Goal: Task Accomplishment & Management: Manage account settings

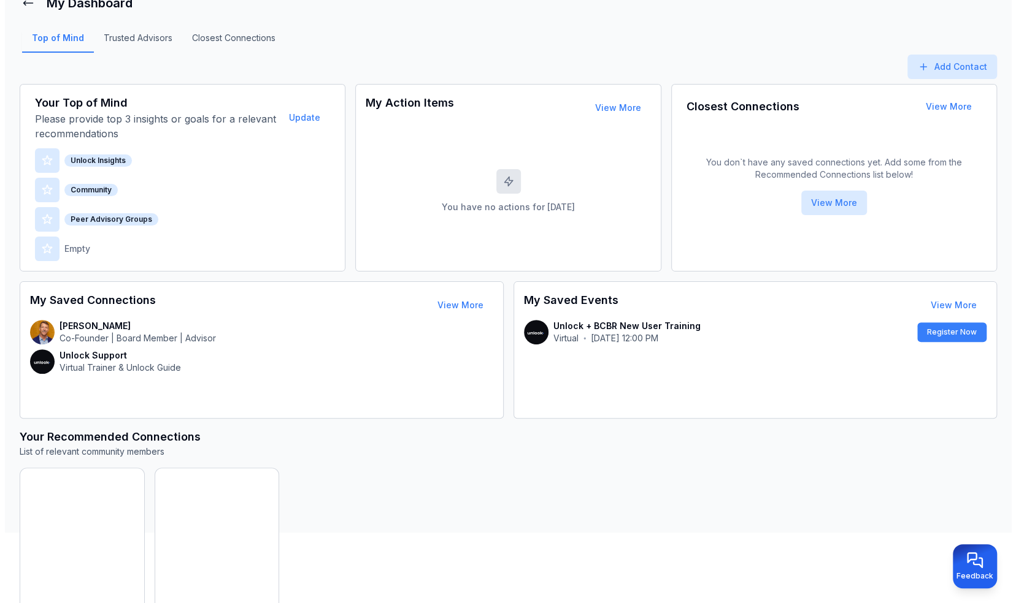
scroll to position [67, 0]
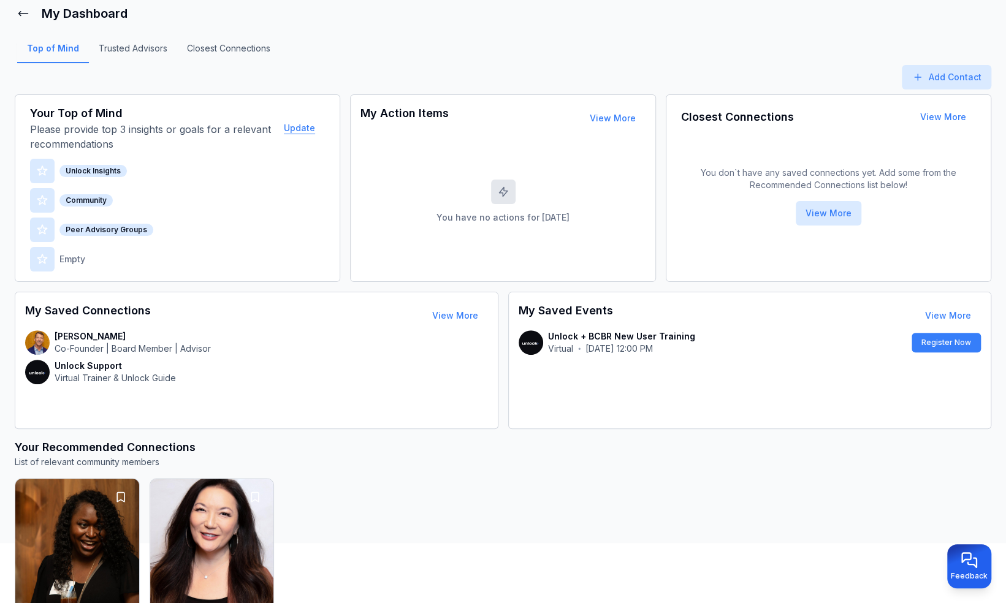
click at [289, 126] on button "Update" at bounding box center [299, 128] width 51 height 25
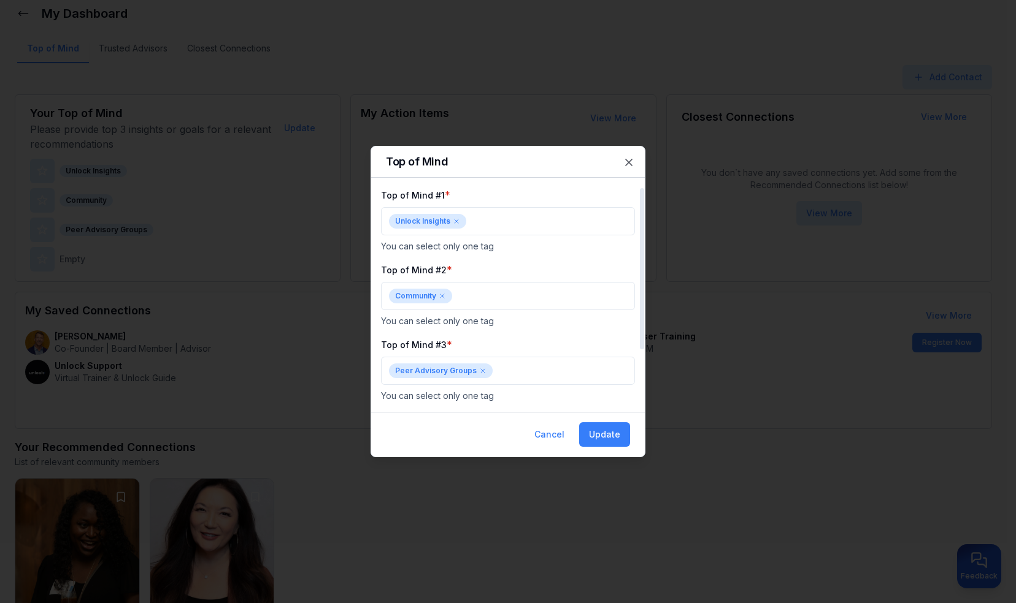
click at [459, 222] on icon at bounding box center [456, 221] width 7 height 7
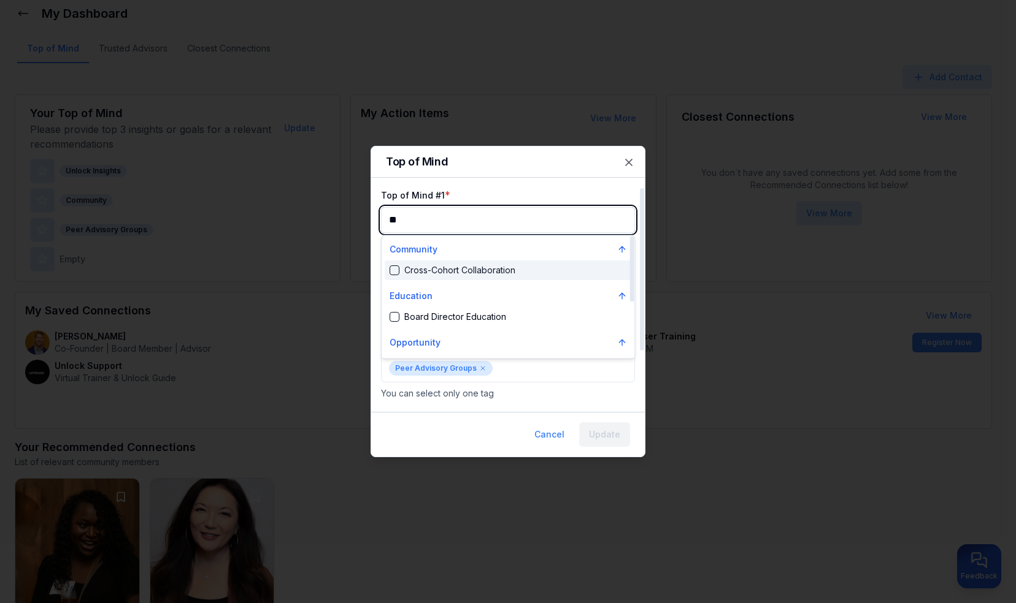
click at [391, 266] on div "Suggestions" at bounding box center [394, 271] width 10 height 10
type input "**"
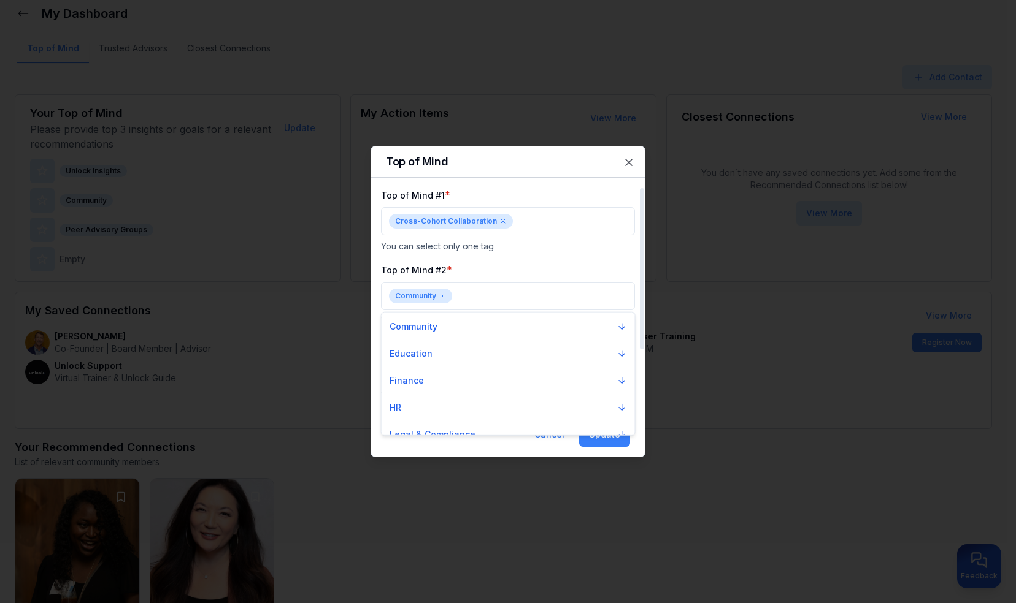
click at [447, 292] on div at bounding box center [508, 301] width 1016 height 603
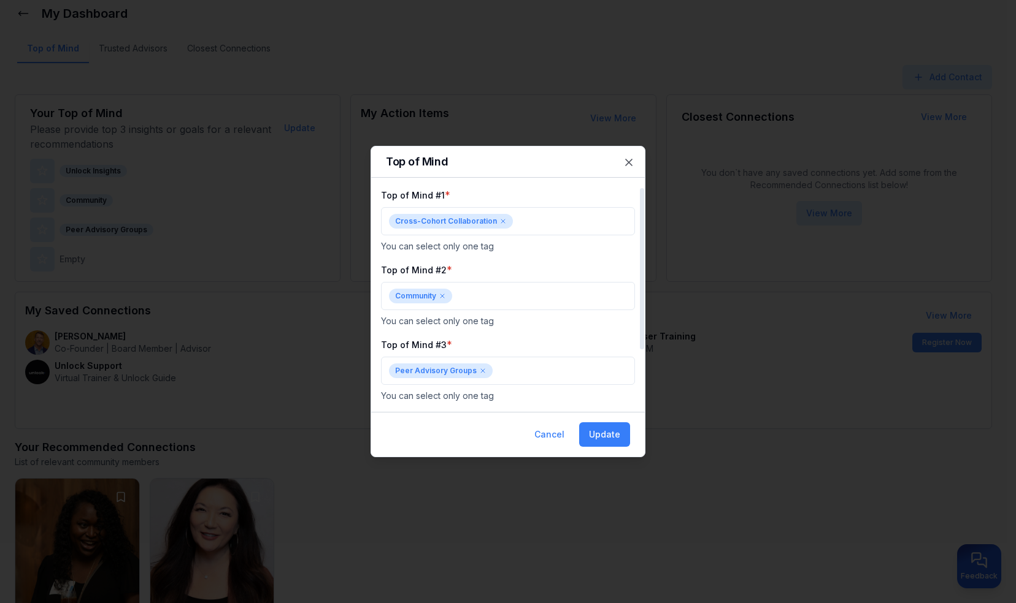
click at [441, 294] on icon at bounding box center [442, 296] width 7 height 7
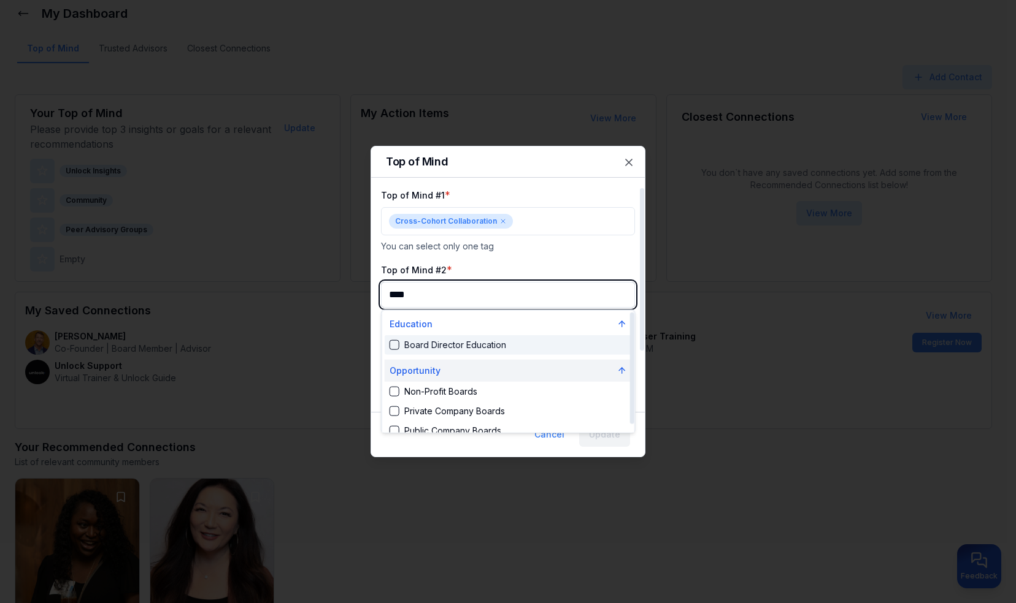
scroll to position [10, 0]
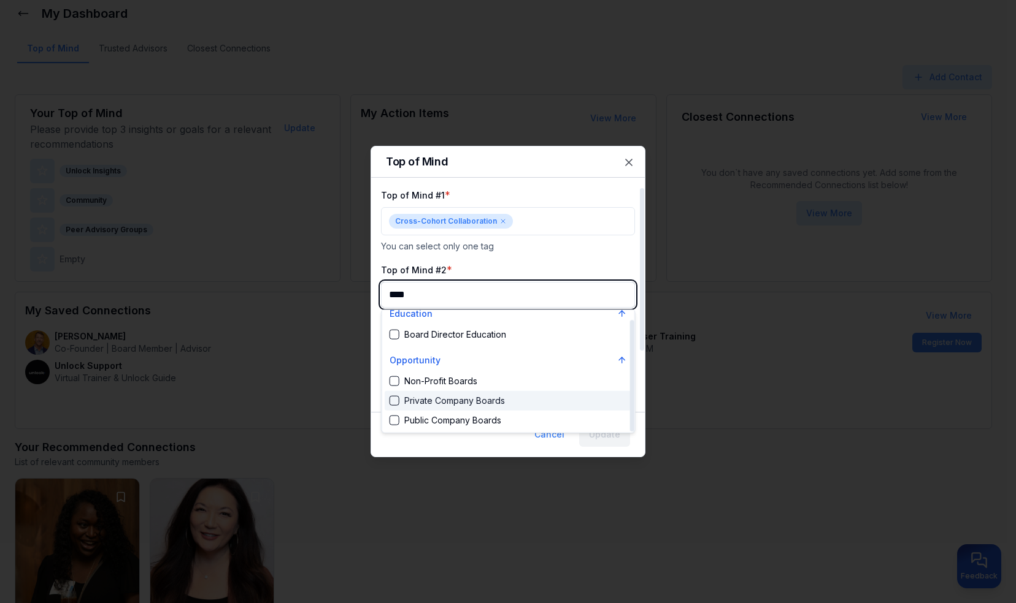
click at [397, 397] on div "Suggestions" at bounding box center [394, 401] width 10 height 10
type input "****"
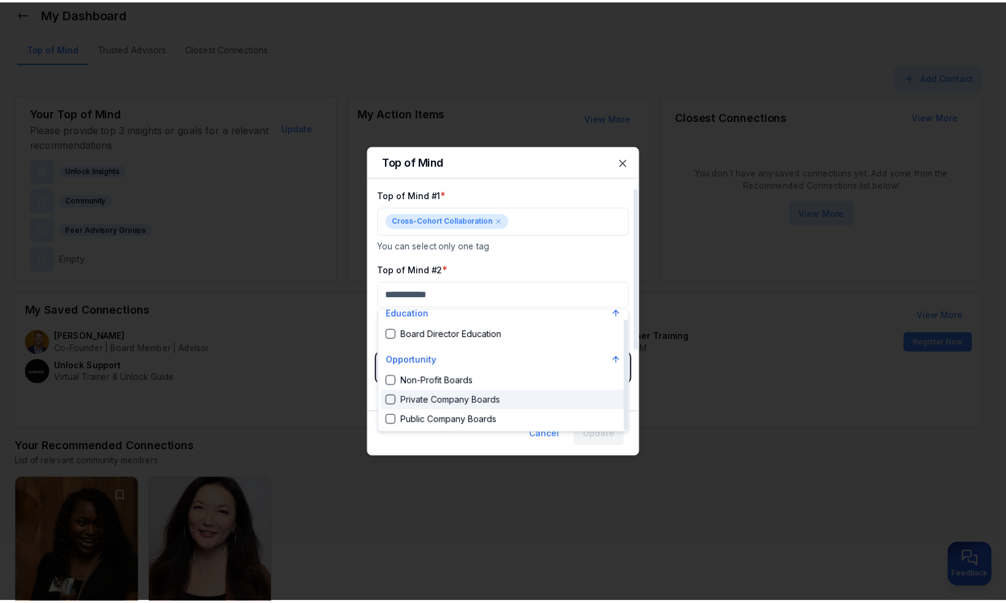
scroll to position [1904, 0]
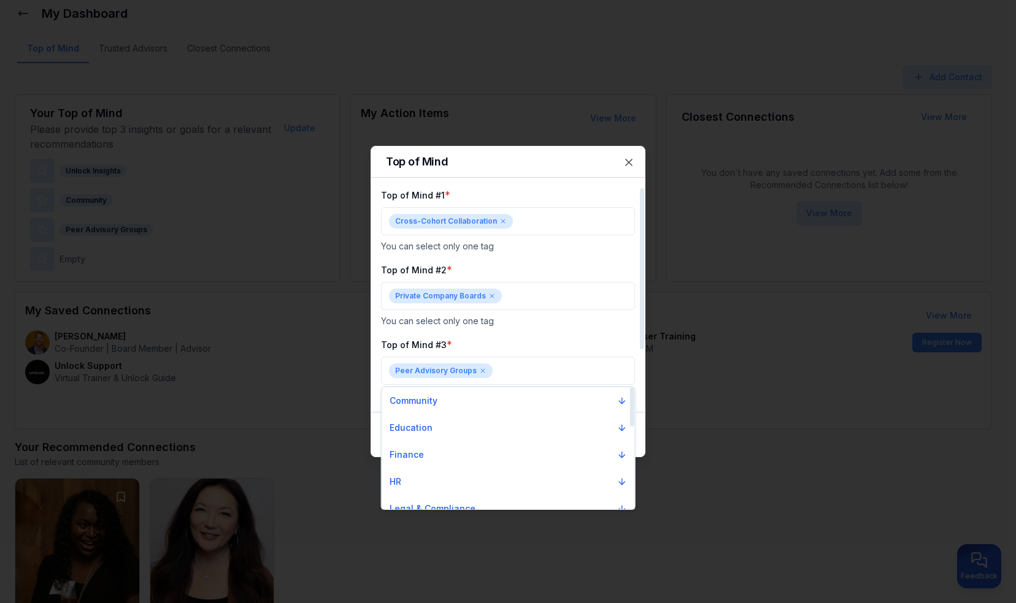
click at [545, 325] on div at bounding box center [508, 301] width 1016 height 603
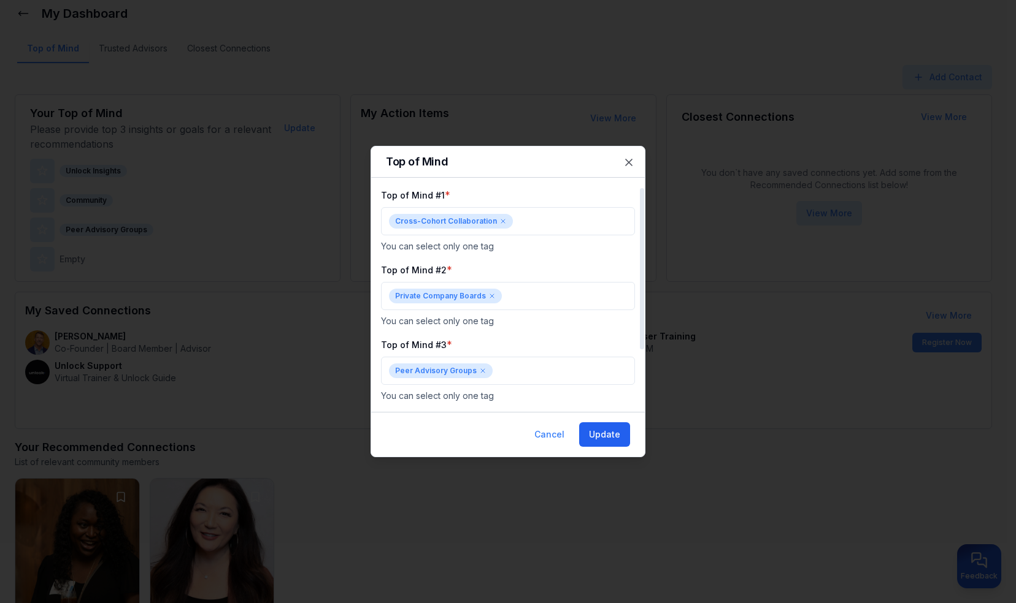
click at [611, 442] on button "Update" at bounding box center [604, 435] width 51 height 25
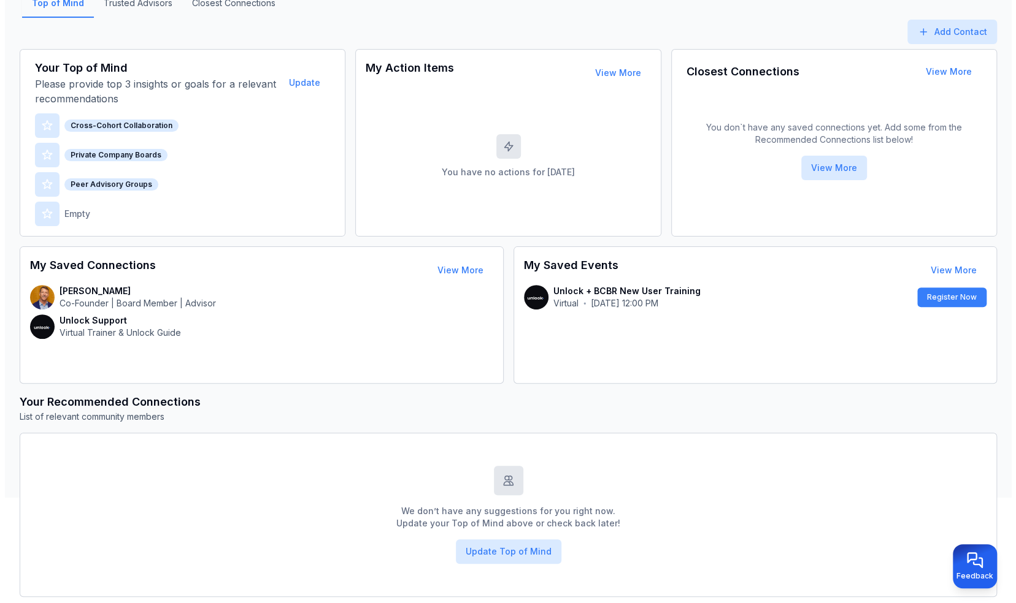
scroll to position [111, 0]
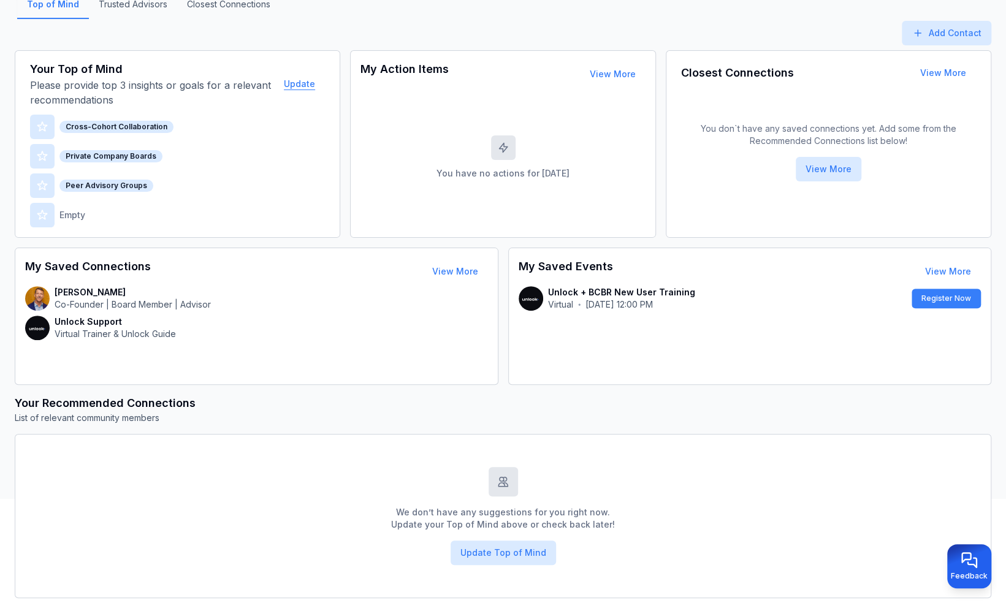
click at [301, 81] on button "Update" at bounding box center [299, 84] width 51 height 25
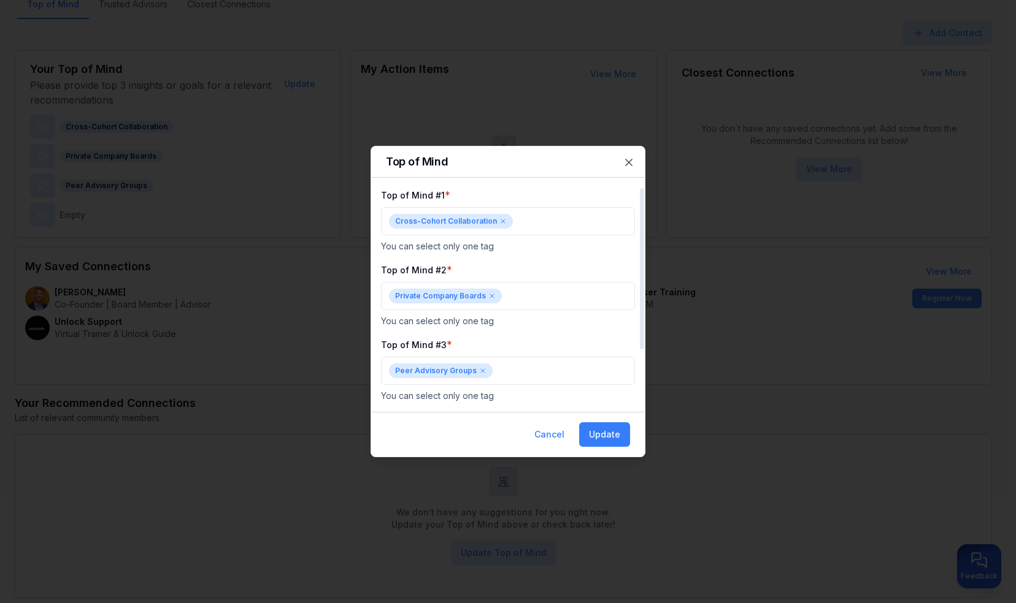
click at [489, 294] on icon at bounding box center [491, 296] width 7 height 7
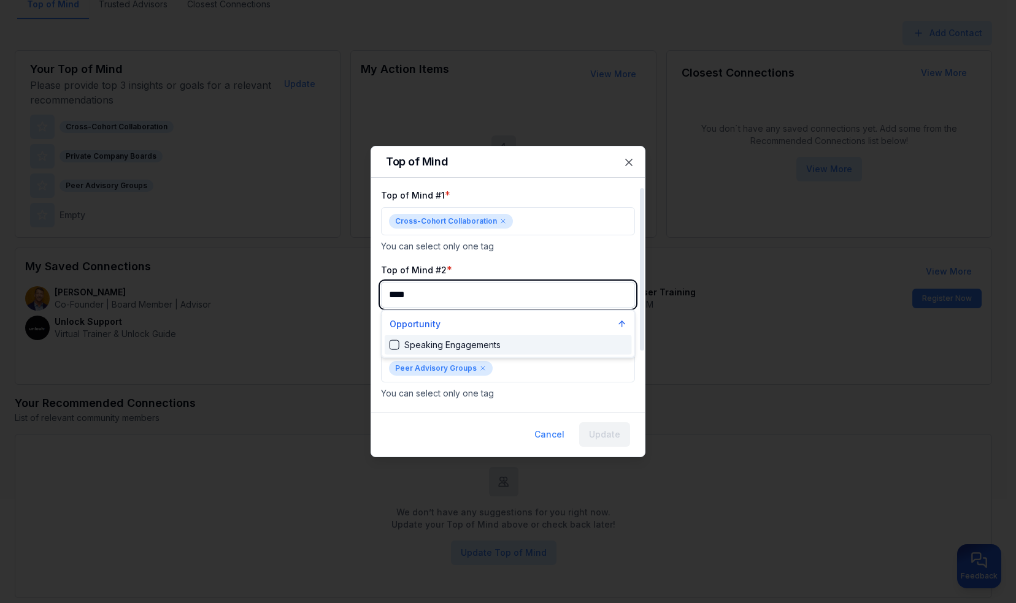
click at [416, 338] on div "Speaking Engagements" at bounding box center [508, 345] width 247 height 20
type input "****"
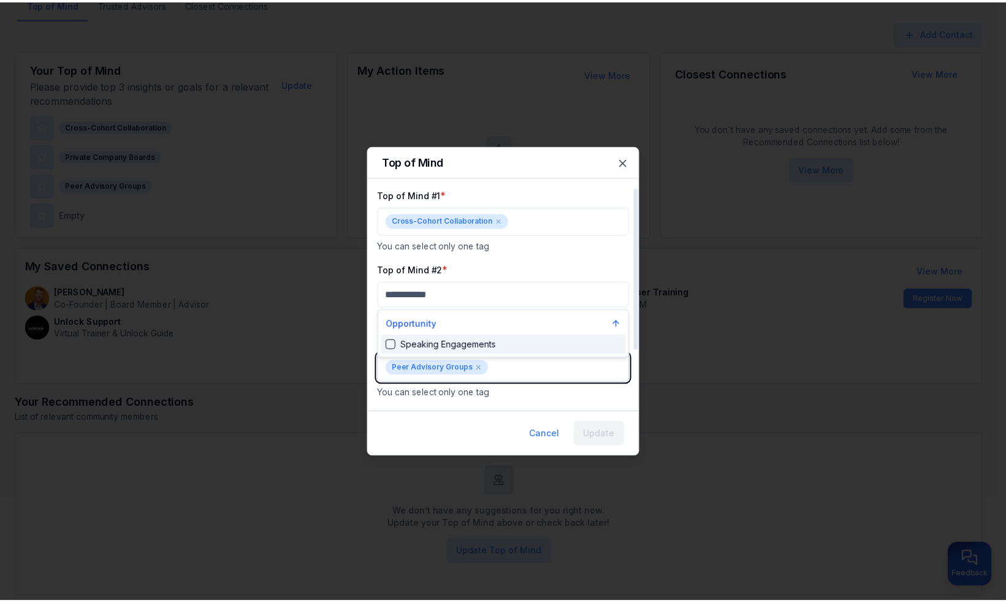
scroll to position [1982, 0]
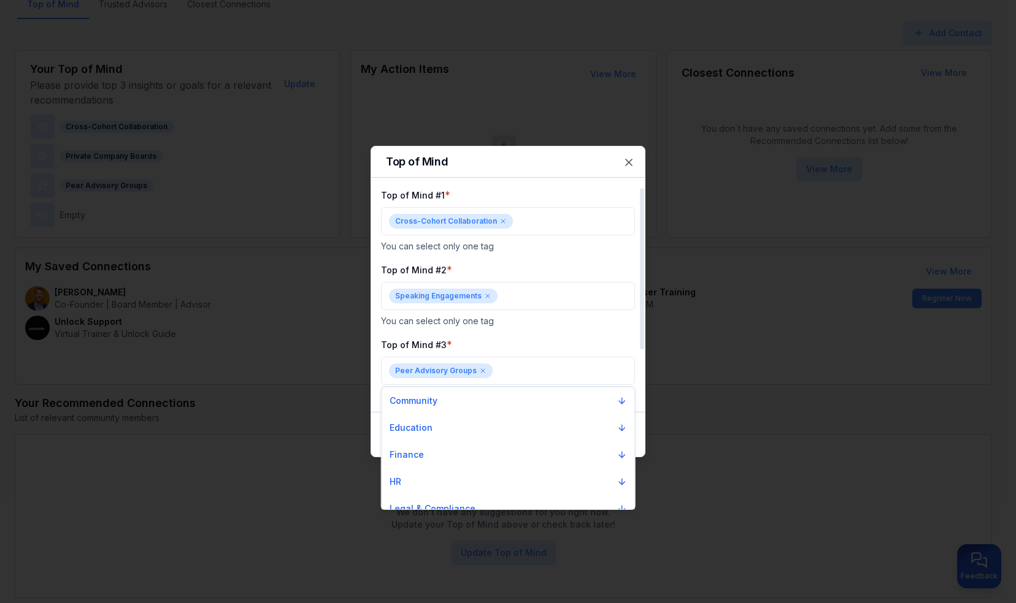
click at [535, 326] on div at bounding box center [508, 301] width 1016 height 603
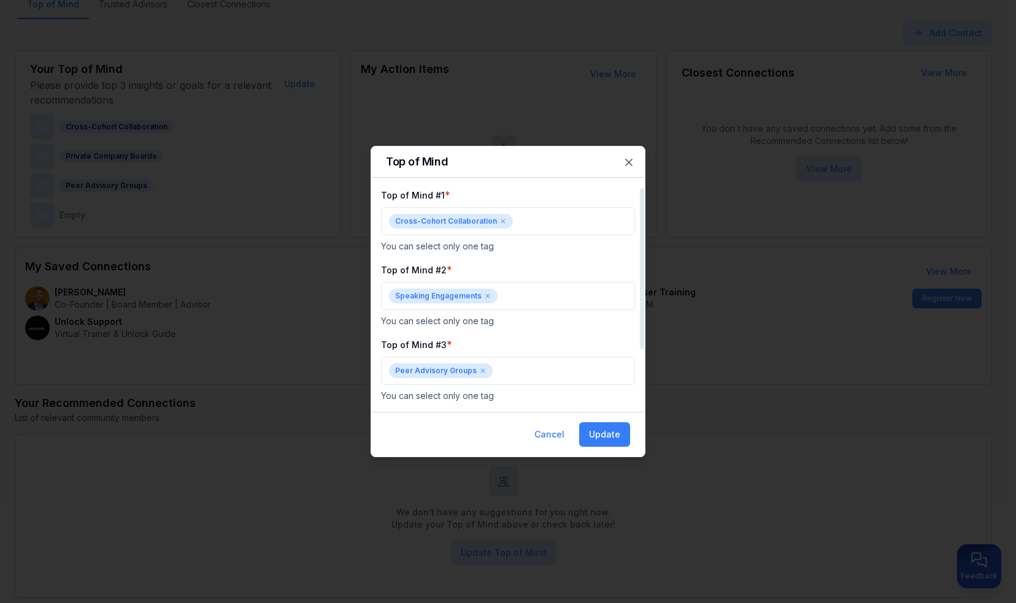
click at [608, 448] on div "Cancel Update" at bounding box center [508, 434] width 274 height 45
click at [610, 437] on button "Update" at bounding box center [604, 435] width 51 height 25
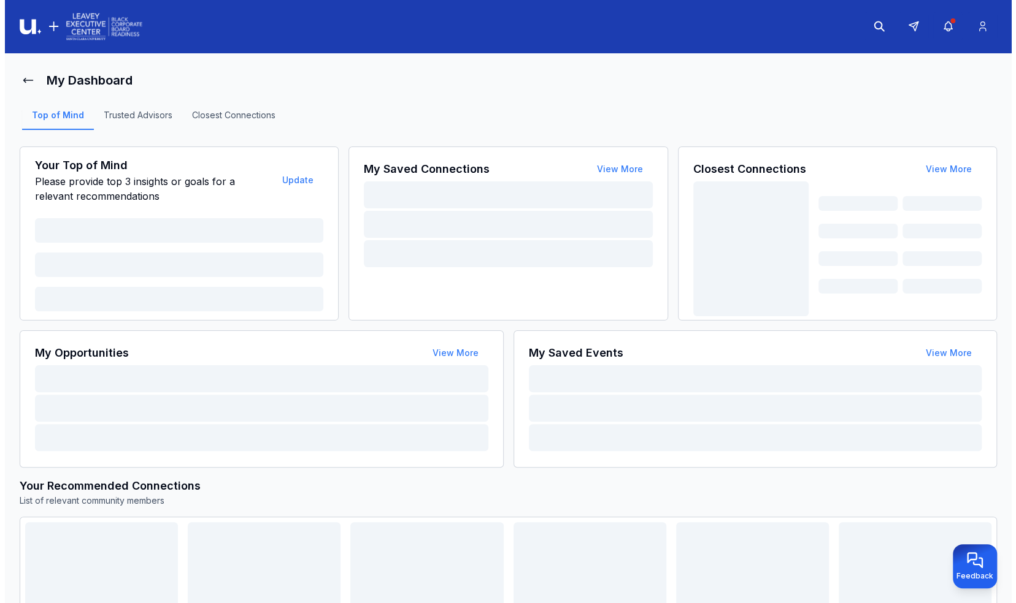
scroll to position [114, 0]
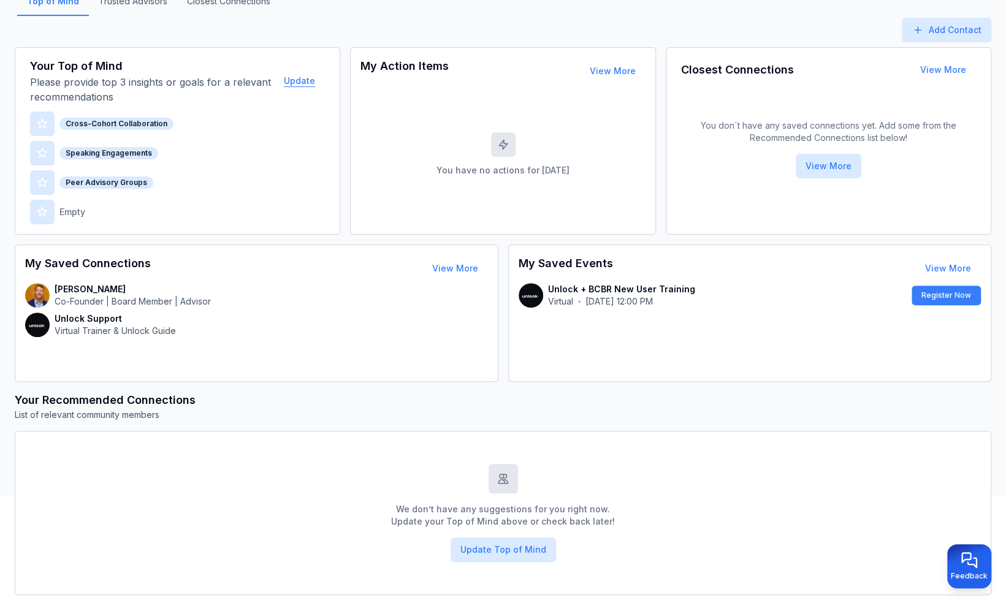
click at [309, 79] on button "Update" at bounding box center [299, 81] width 51 height 25
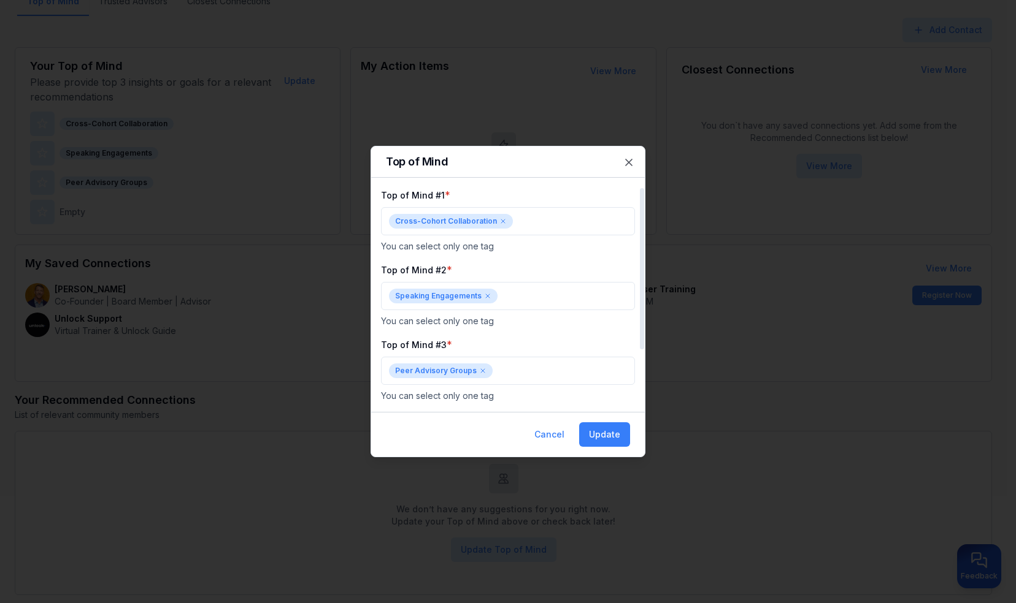
click at [500, 218] on icon at bounding box center [502, 221] width 7 height 7
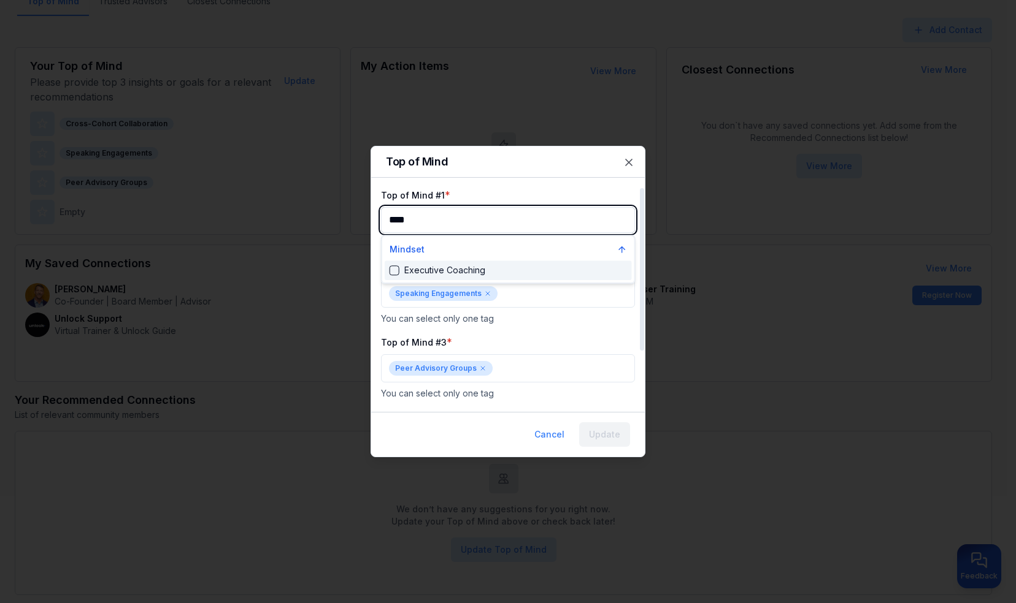
click at [387, 271] on div "Executive Coaching" at bounding box center [508, 271] width 247 height 20
type input "****"
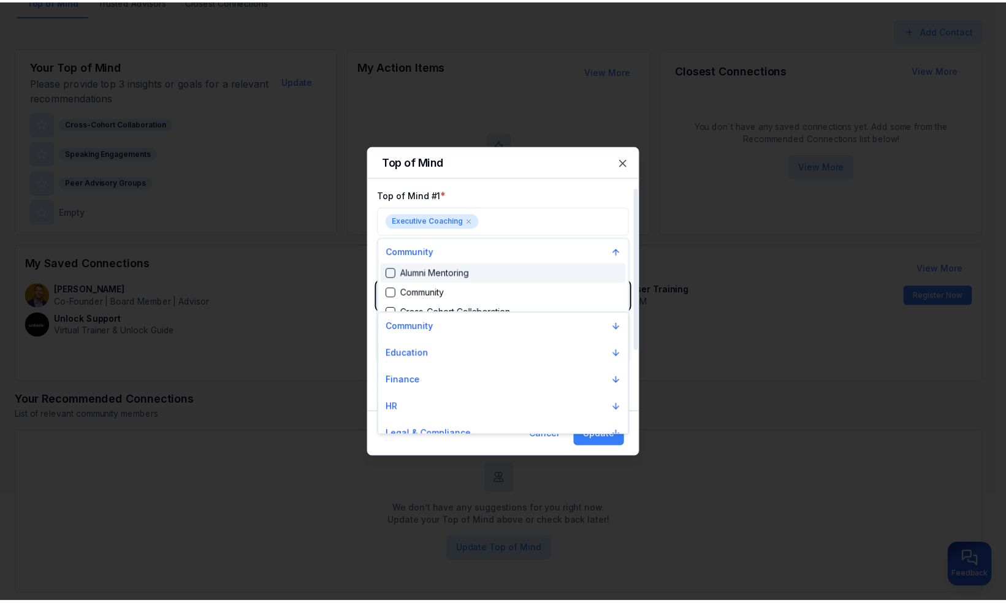
scroll to position [1398, 0]
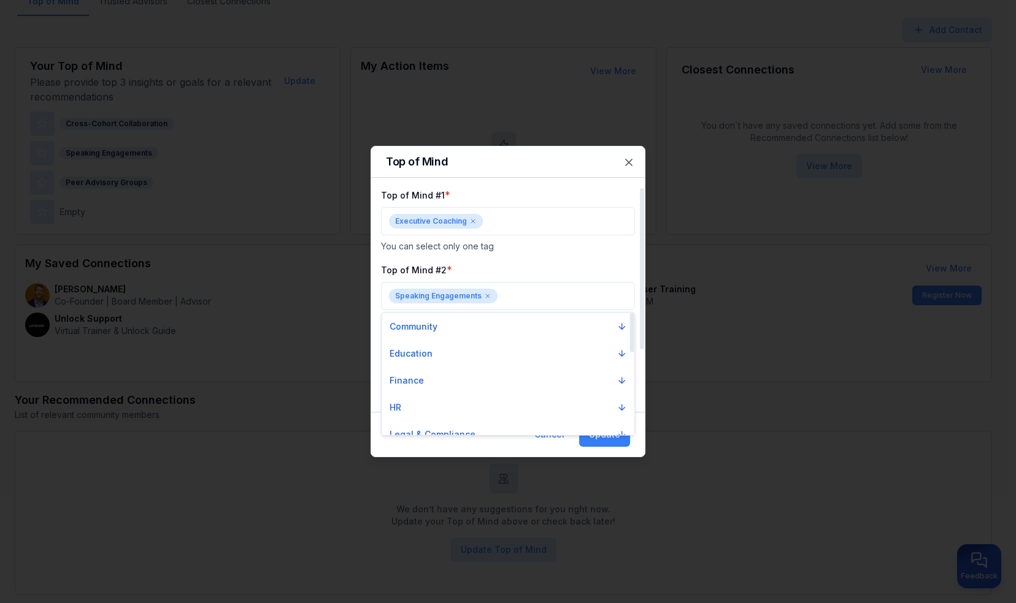
click at [592, 448] on div at bounding box center [508, 301] width 1016 height 603
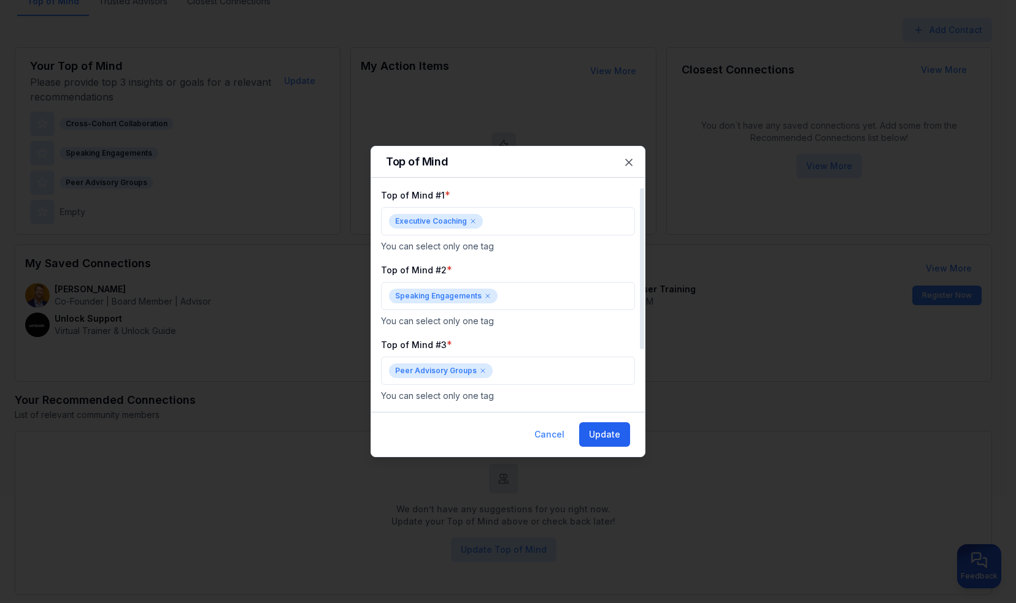
click at [595, 439] on button "Update" at bounding box center [604, 435] width 51 height 25
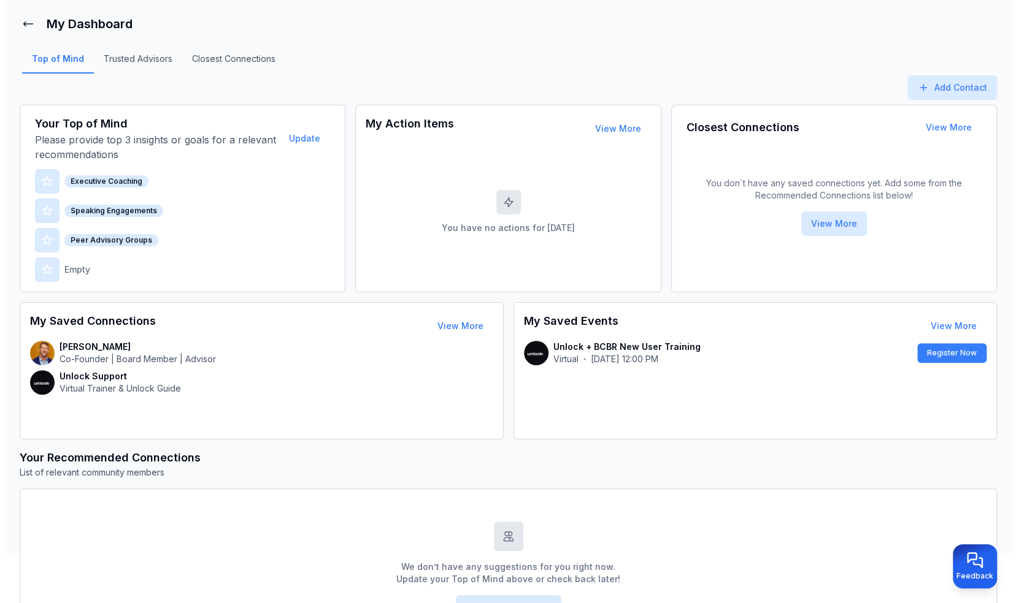
scroll to position [56, 0]
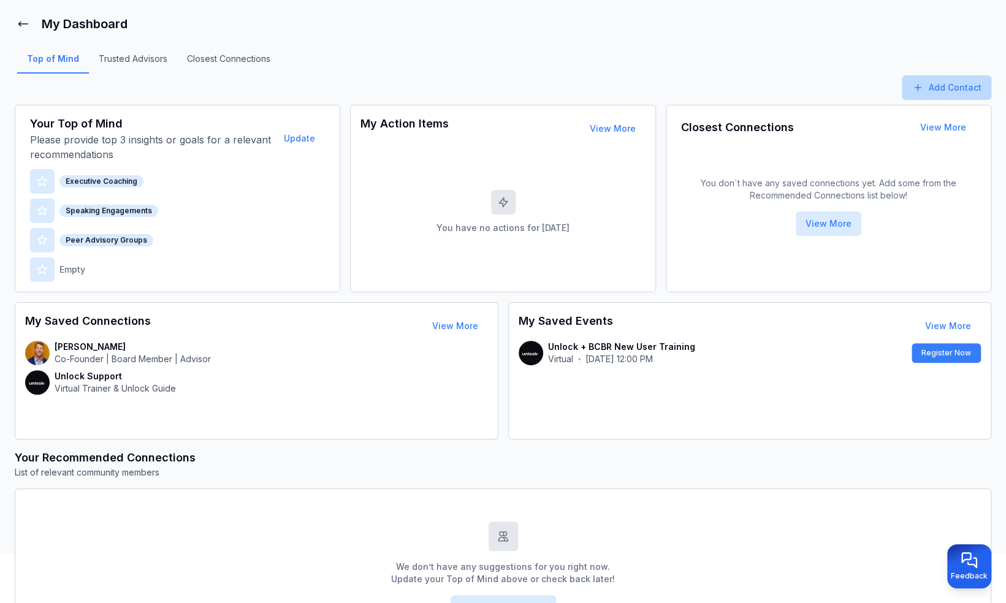
click at [929, 88] on button "Add Contact" at bounding box center [947, 87] width 90 height 25
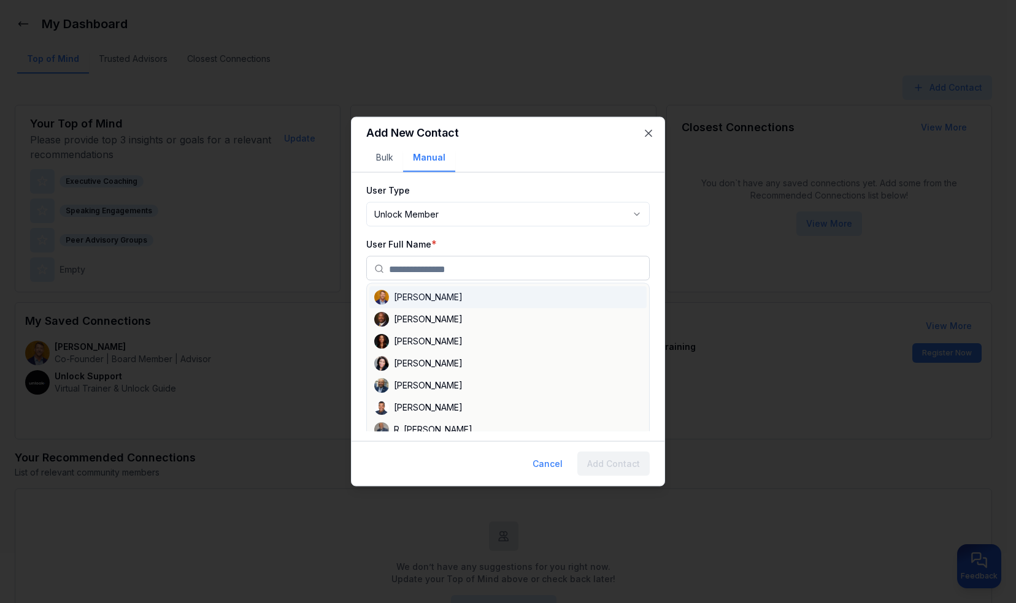
click at [526, 277] on input "text" at bounding box center [515, 269] width 253 height 25
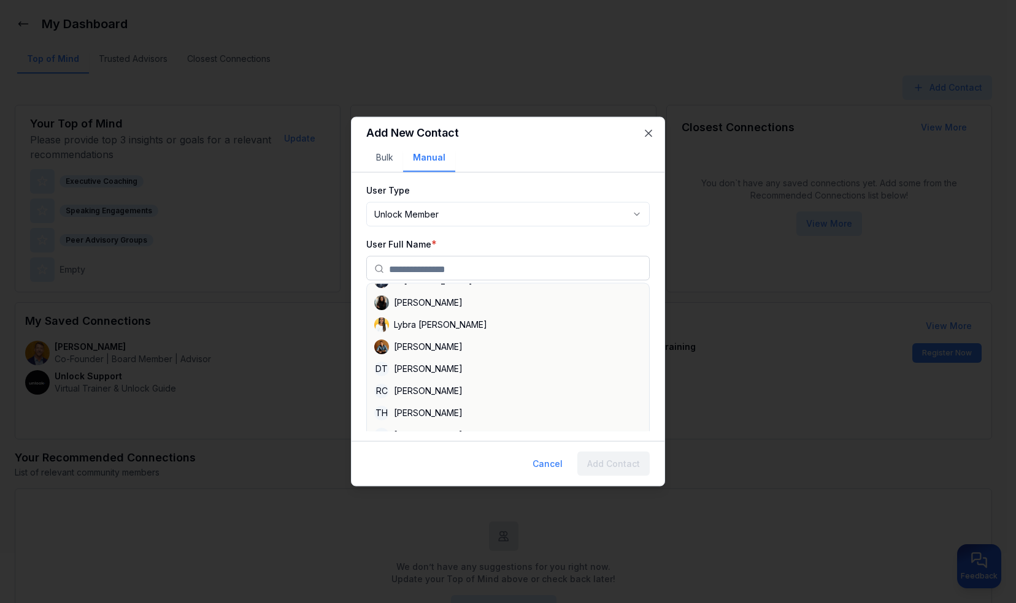
scroll to position [0, 0]
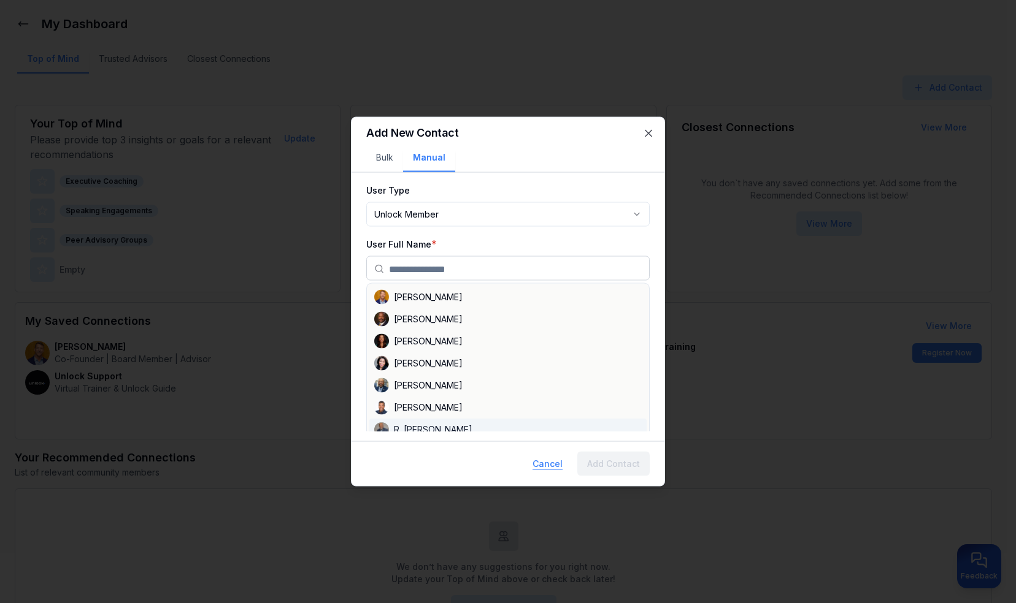
click at [550, 465] on button "Cancel" at bounding box center [548, 464] width 50 height 25
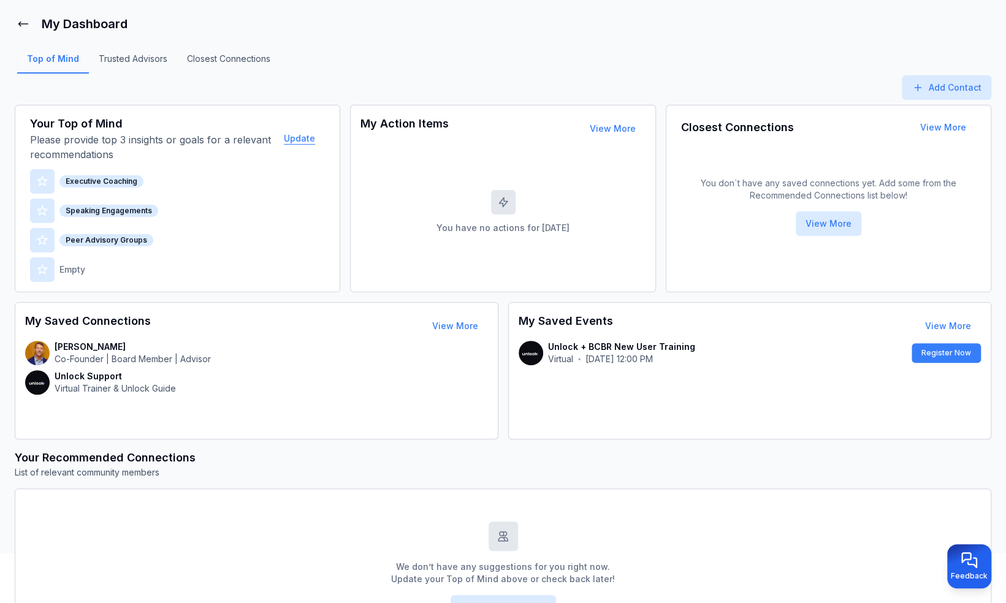
click at [298, 139] on button "Update" at bounding box center [299, 138] width 51 height 25
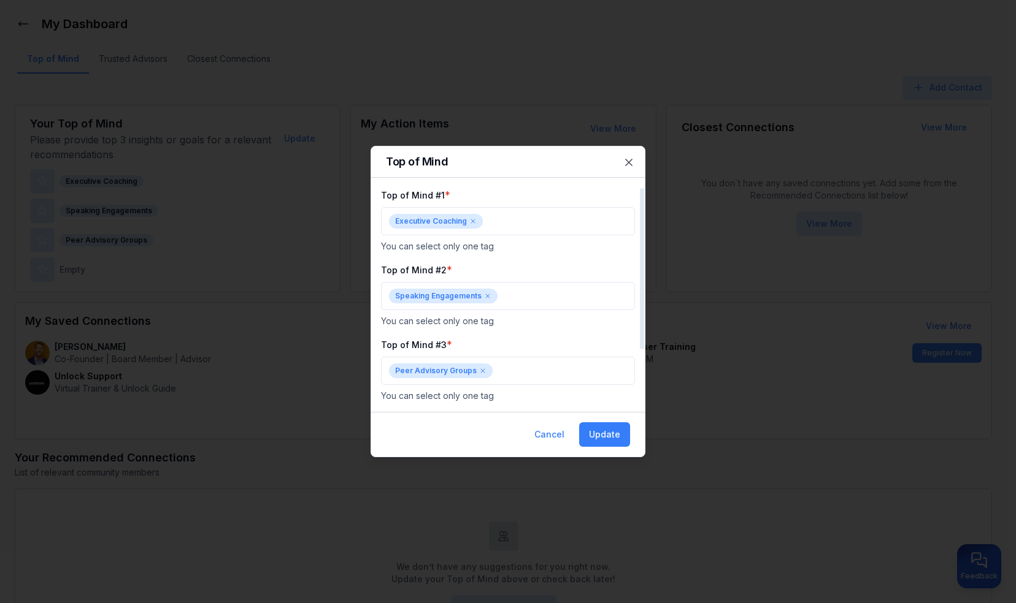
click at [481, 372] on icon at bounding box center [482, 370] width 7 height 7
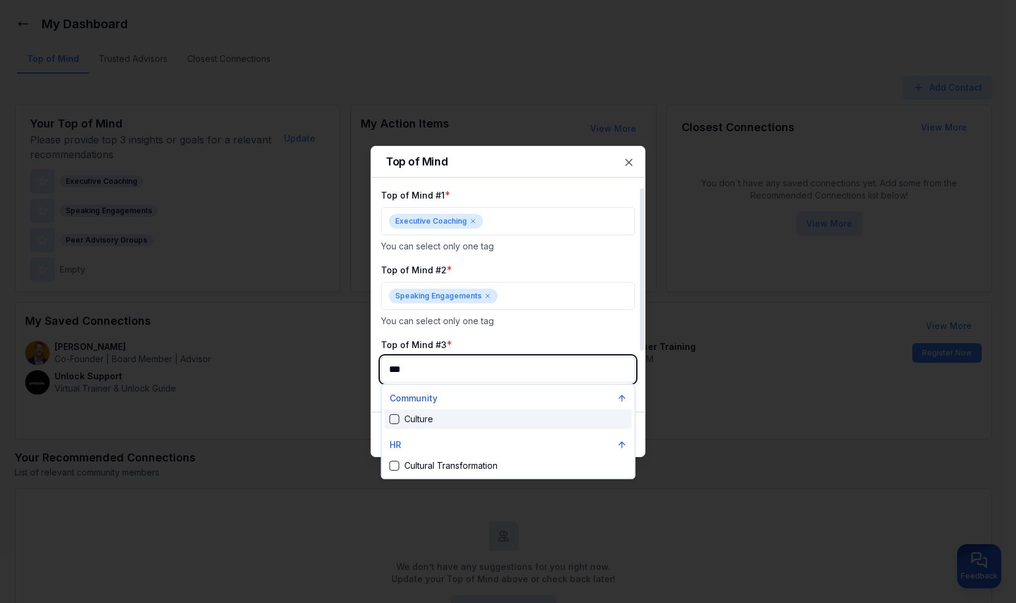
type input "****"
click at [392, 465] on div "Suggestions" at bounding box center [394, 466] width 10 height 10
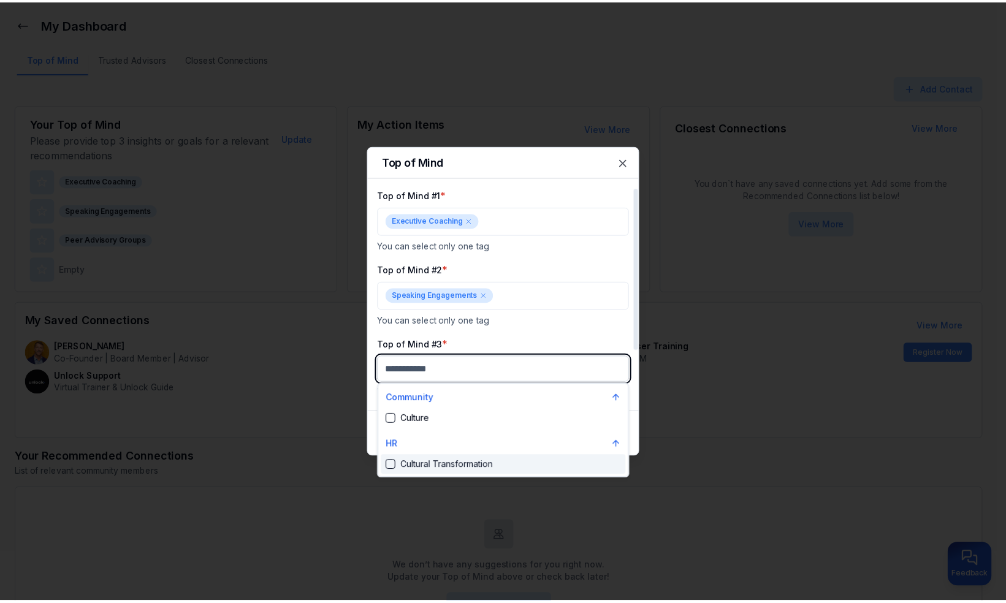
scroll to position [650, 0]
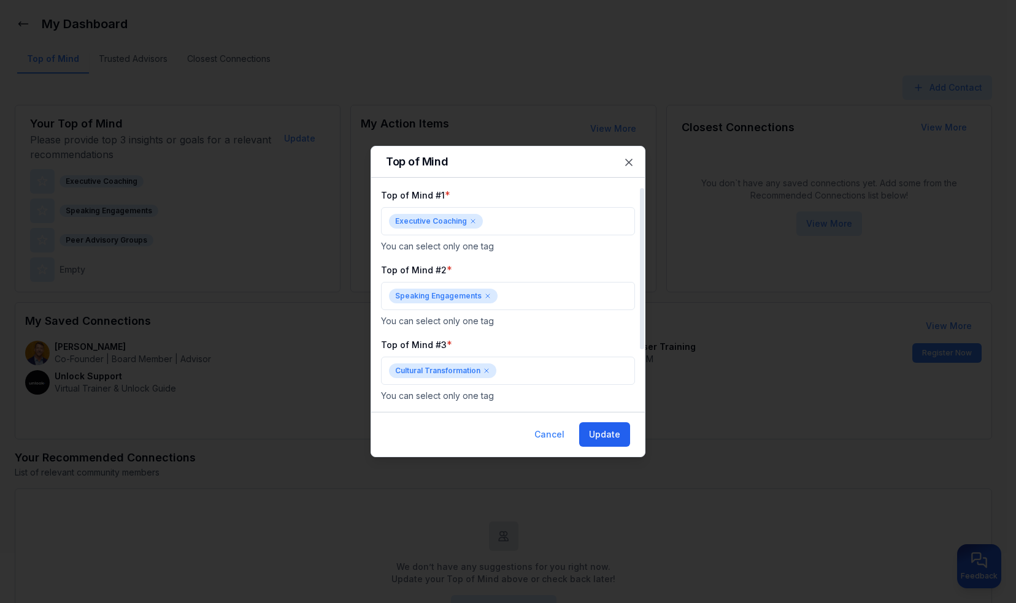
click at [618, 426] on button "Update" at bounding box center [604, 435] width 51 height 25
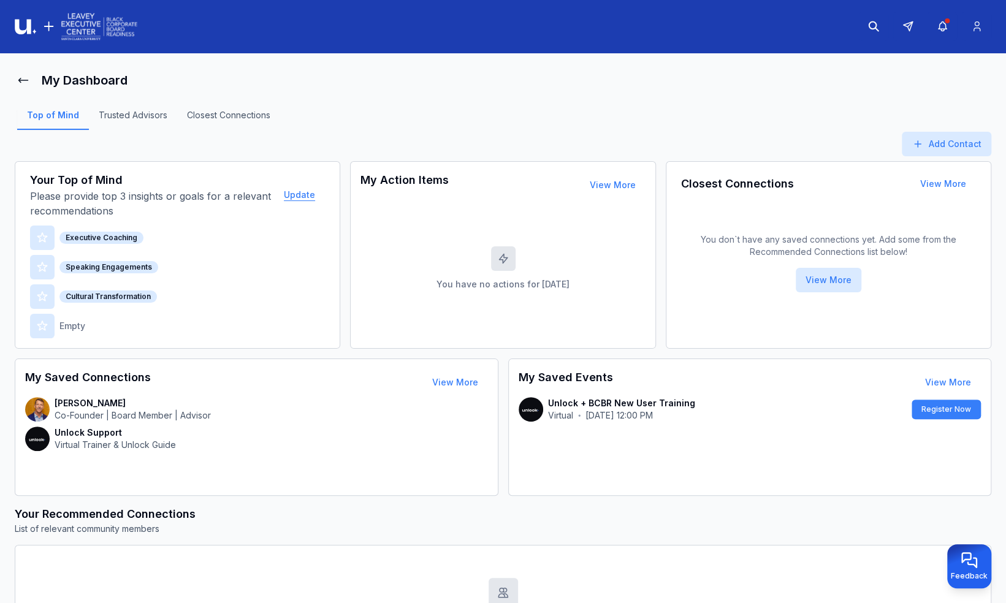
click at [306, 195] on button "Update" at bounding box center [299, 195] width 51 height 25
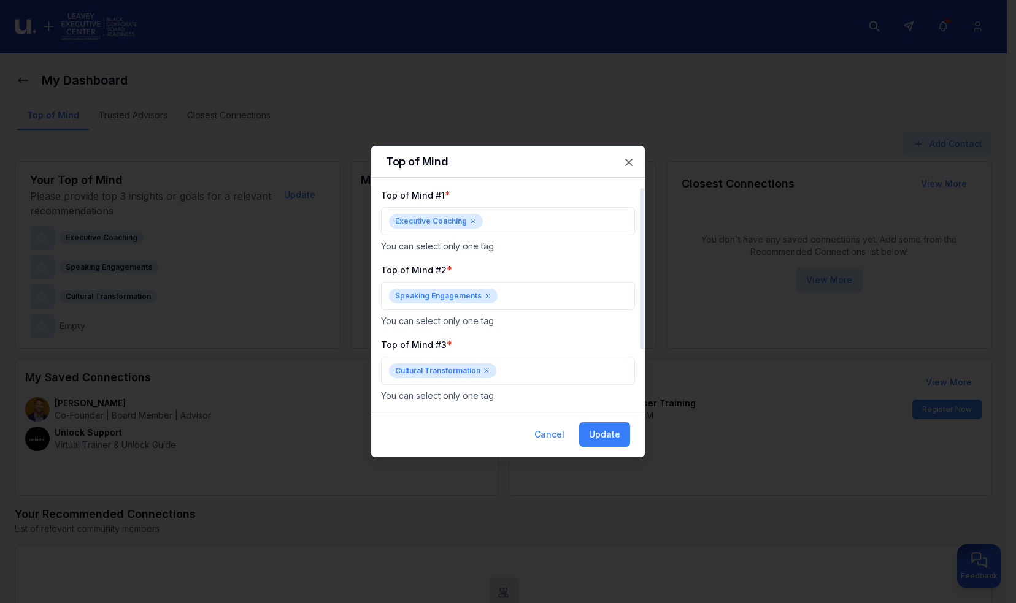
click at [472, 224] on icon at bounding box center [472, 221] width 7 height 7
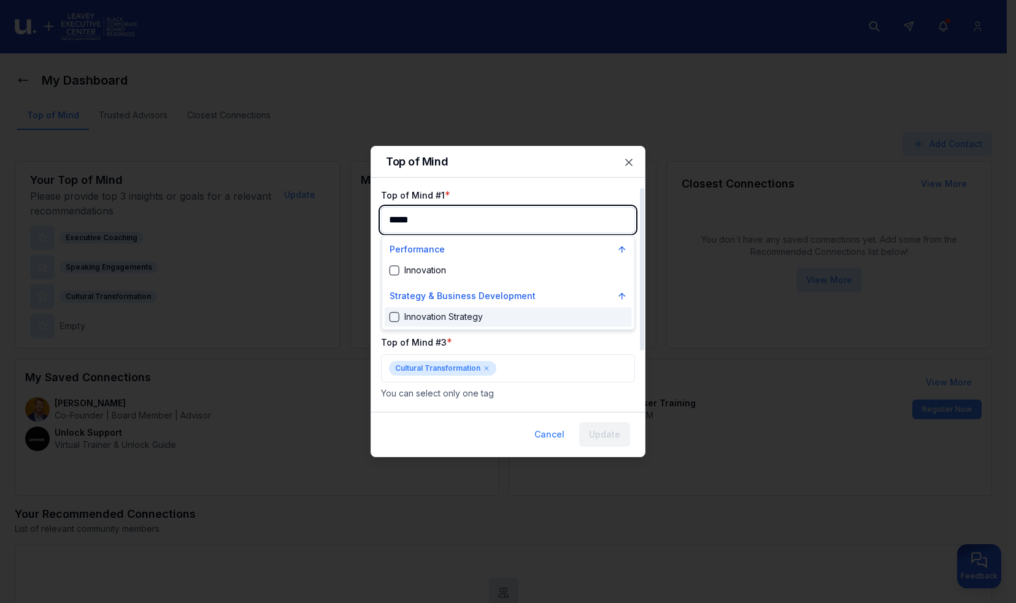
click at [390, 316] on div "Suggestions" at bounding box center [394, 317] width 10 height 10
type input "*****"
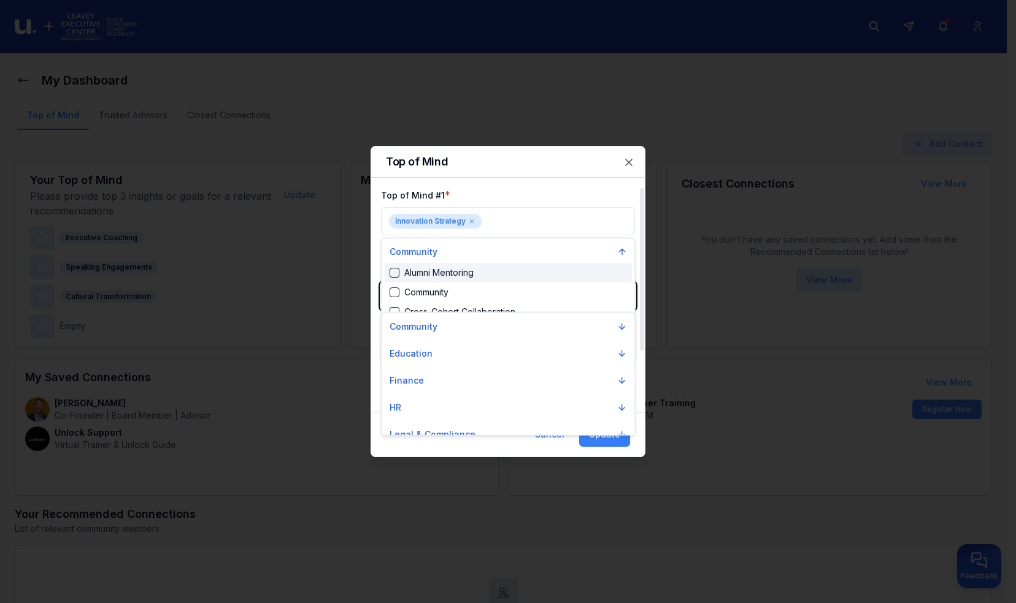
scroll to position [2843, 0]
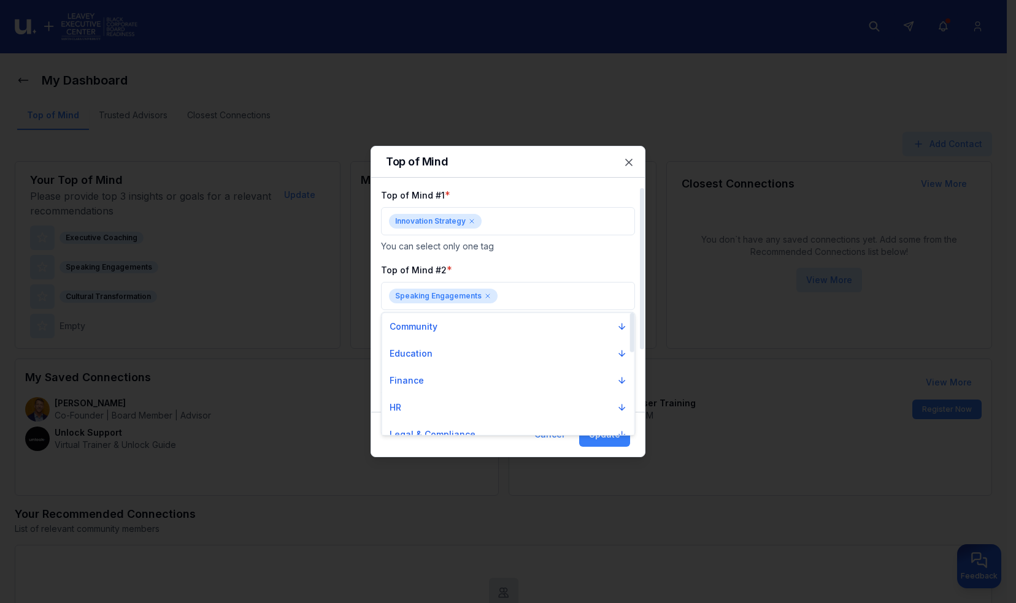
click at [496, 261] on div at bounding box center [508, 301] width 1016 height 603
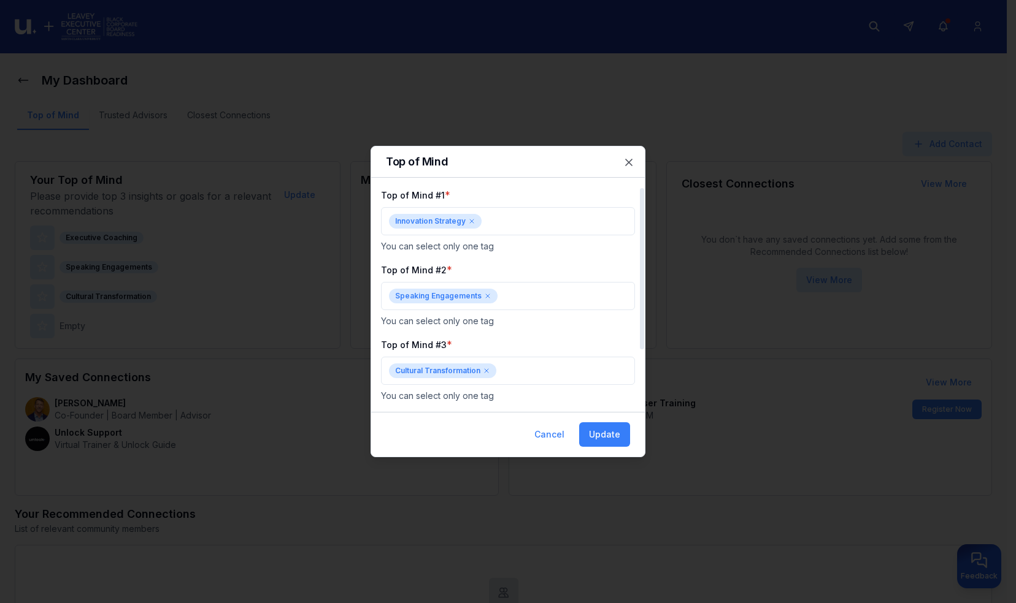
click at [485, 291] on div "Speaking Engagements" at bounding box center [443, 296] width 109 height 15
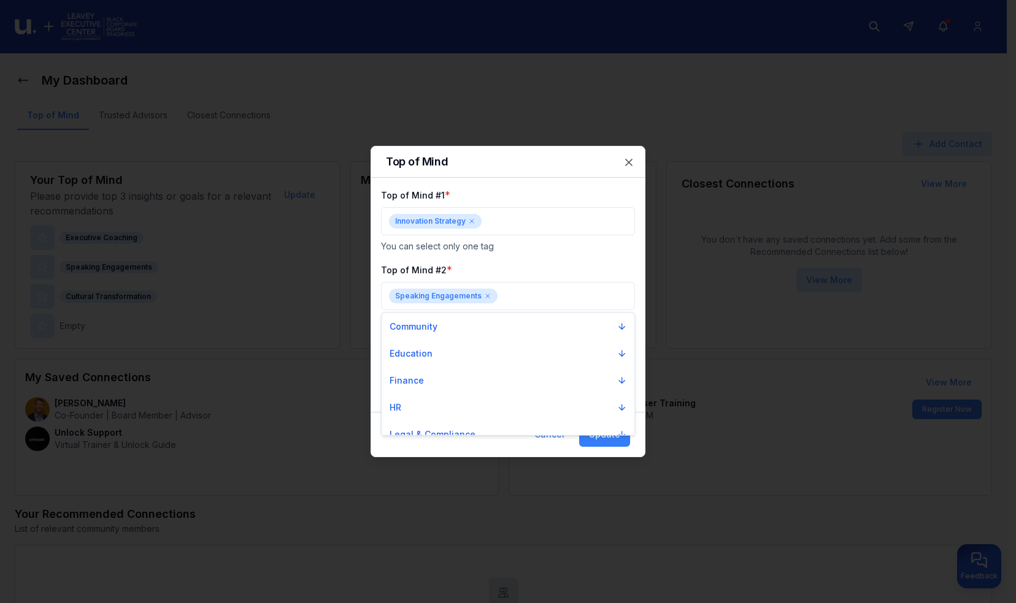
click at [485, 293] on div at bounding box center [508, 301] width 1016 height 603
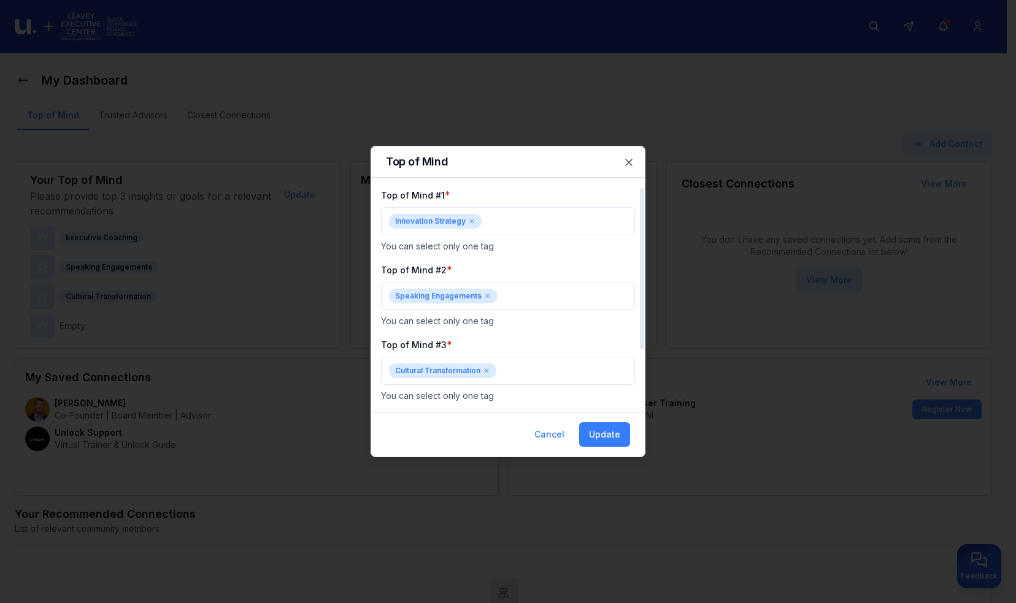
click at [485, 293] on icon at bounding box center [487, 296] width 7 height 7
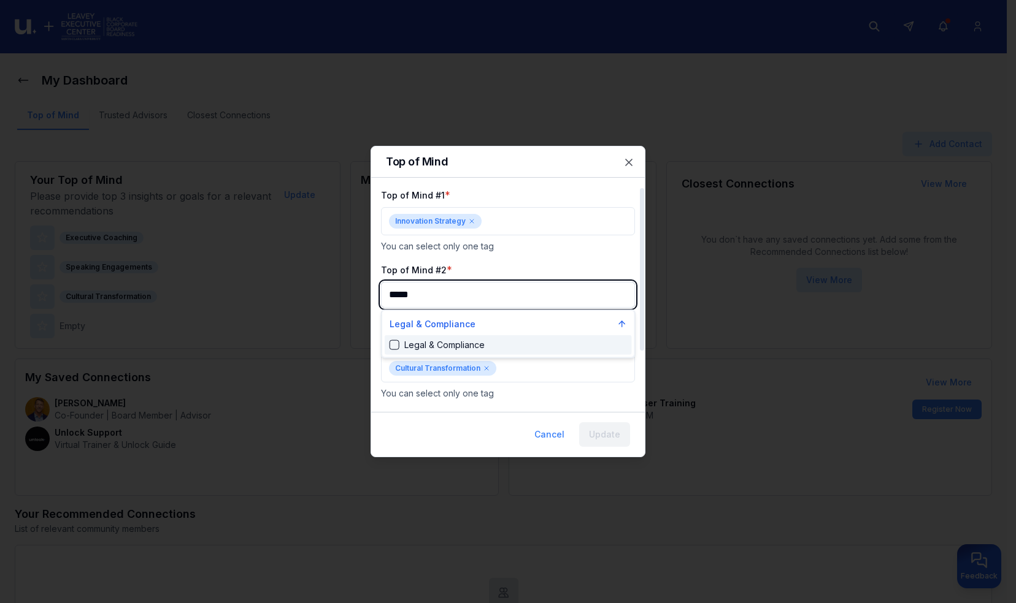
click at [399, 347] on div "Legal & Compliance" at bounding box center [436, 345] width 95 height 12
type input "*****"
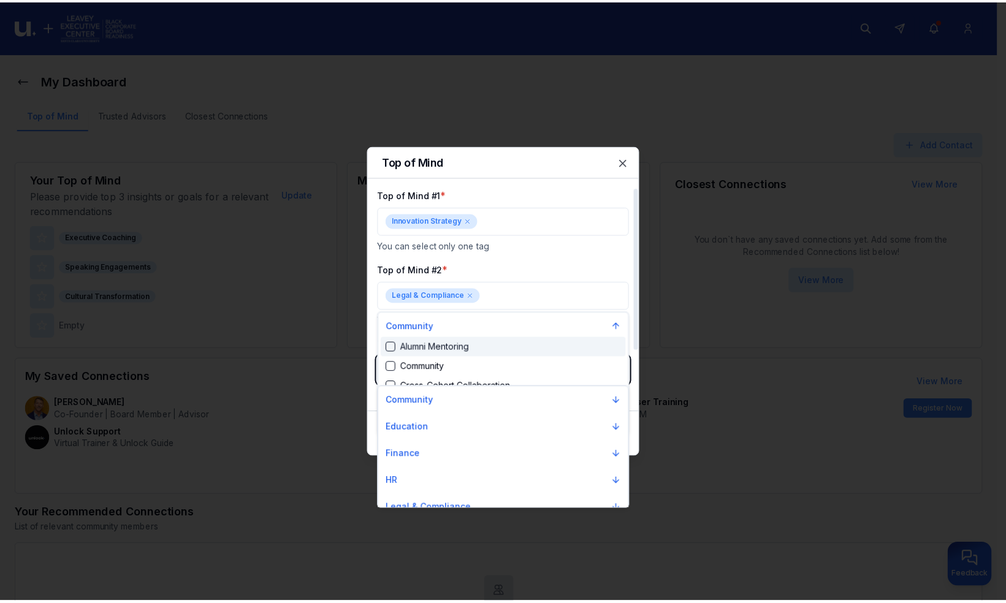
scroll to position [1030, 0]
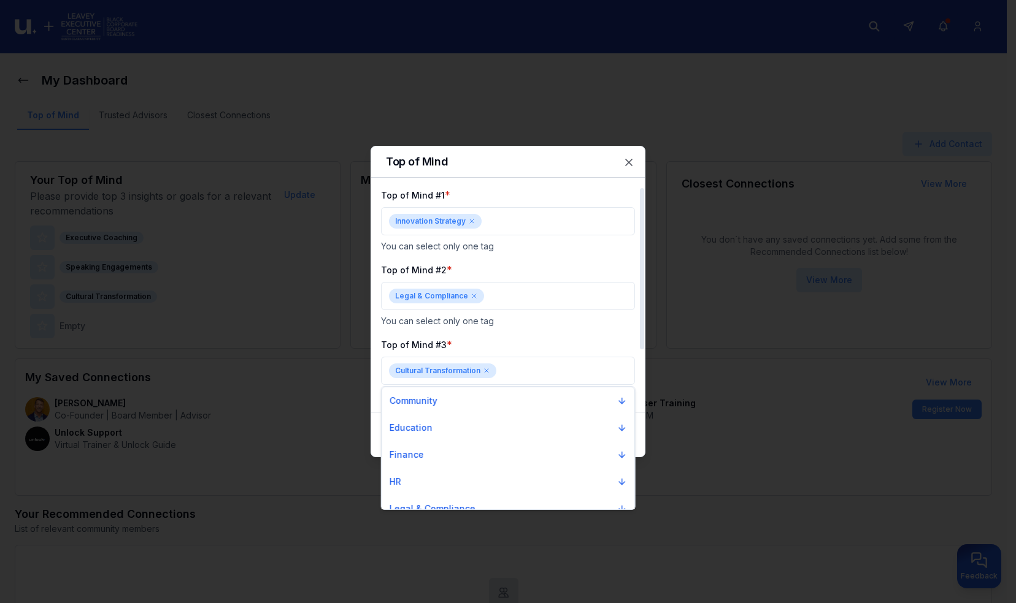
click at [530, 325] on div at bounding box center [508, 301] width 1016 height 603
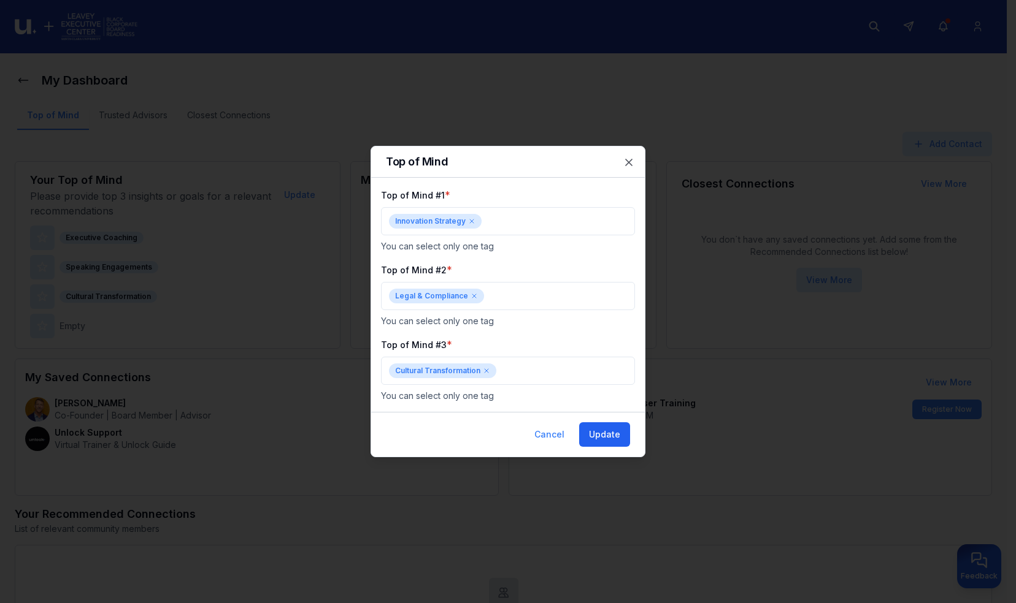
click at [597, 434] on button "Update" at bounding box center [604, 435] width 51 height 25
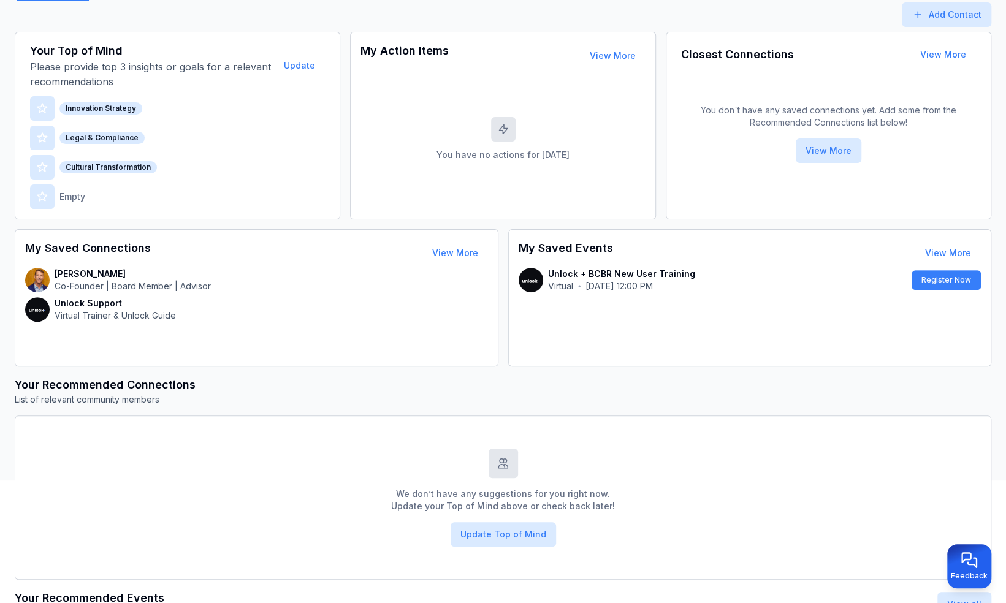
scroll to position [124, 0]
